Goal: Transaction & Acquisition: Purchase product/service

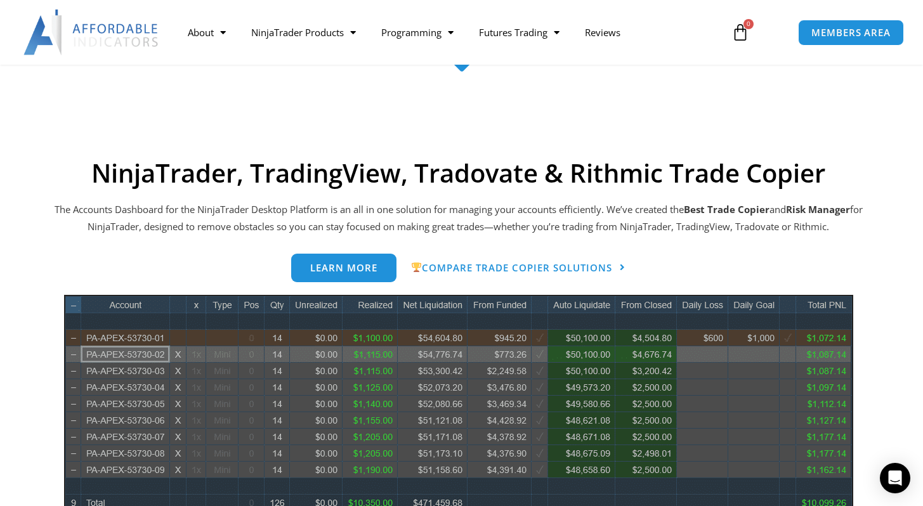
scroll to position [475, 0]
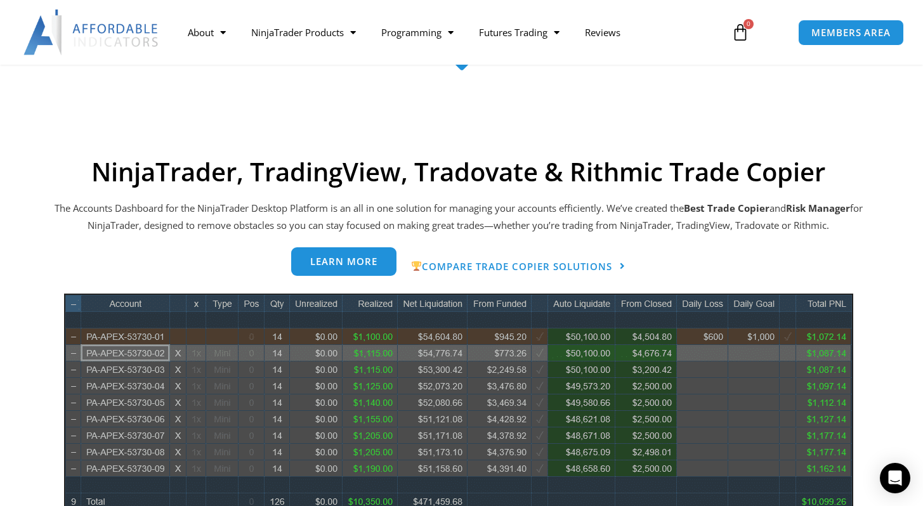
click at [369, 266] on span "Learn more" at bounding box center [343, 262] width 67 height 10
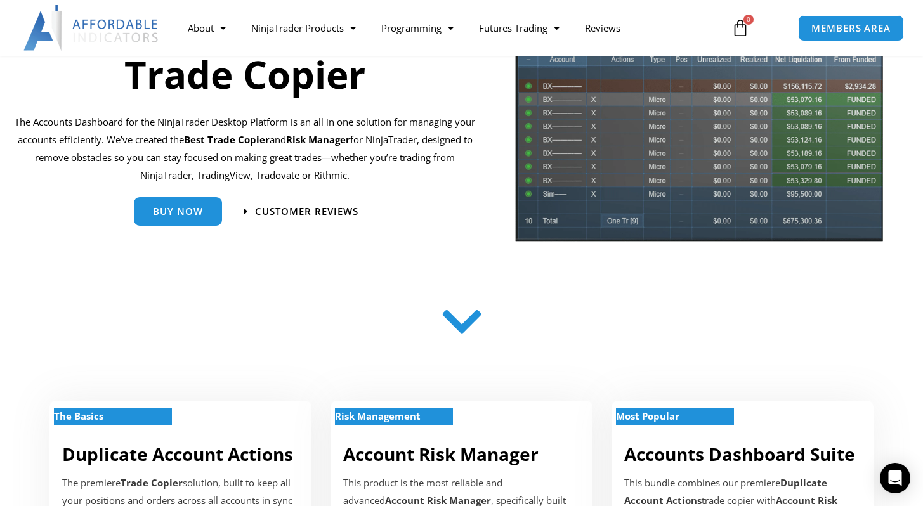
scroll to position [145, 0]
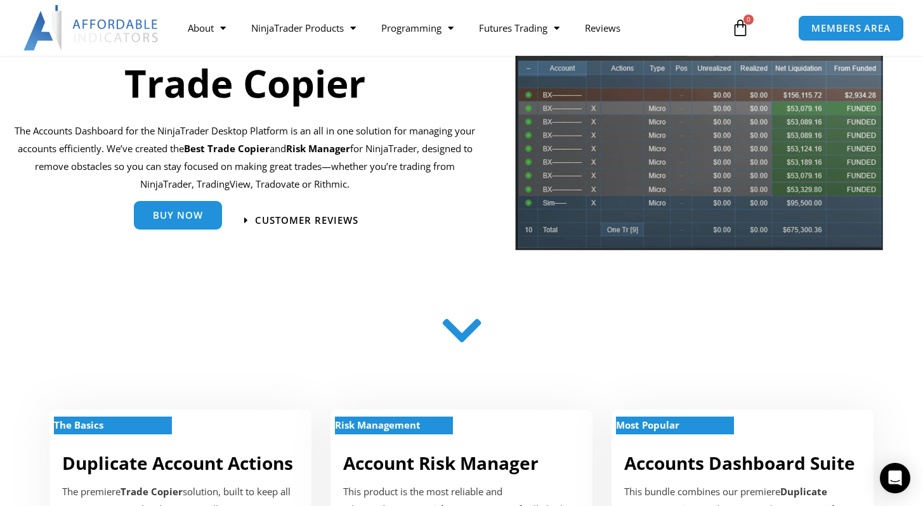
click at [186, 228] on link "Buy Now" at bounding box center [178, 215] width 88 height 29
